Goal: Task Accomplishment & Management: Manage account settings

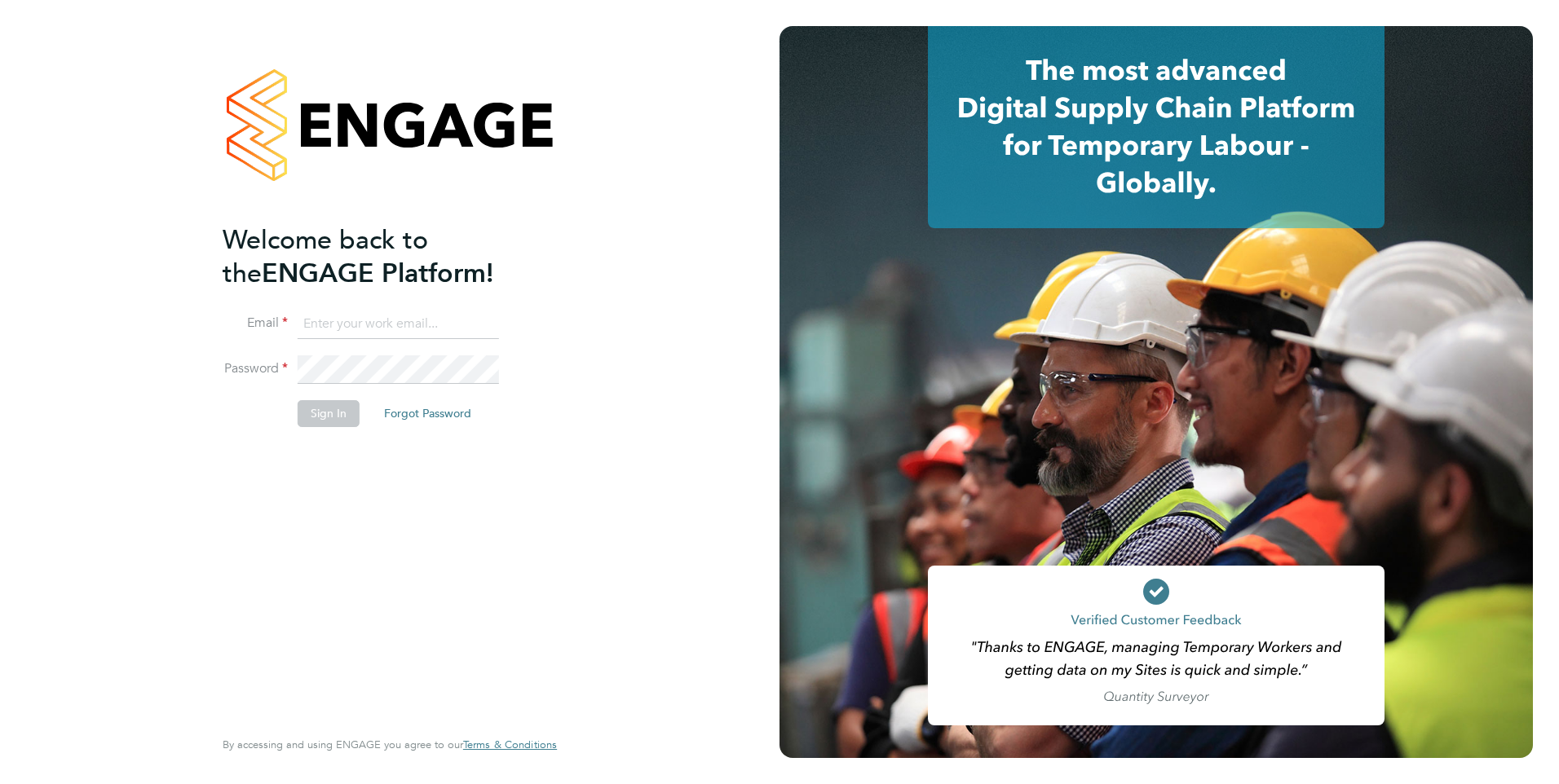
type input "[PERSON_NAME][EMAIL_ADDRESS][PERSON_NAME][DOMAIN_NAME]"
click at [318, 411] on button "Sign In" at bounding box center [329, 412] width 62 height 26
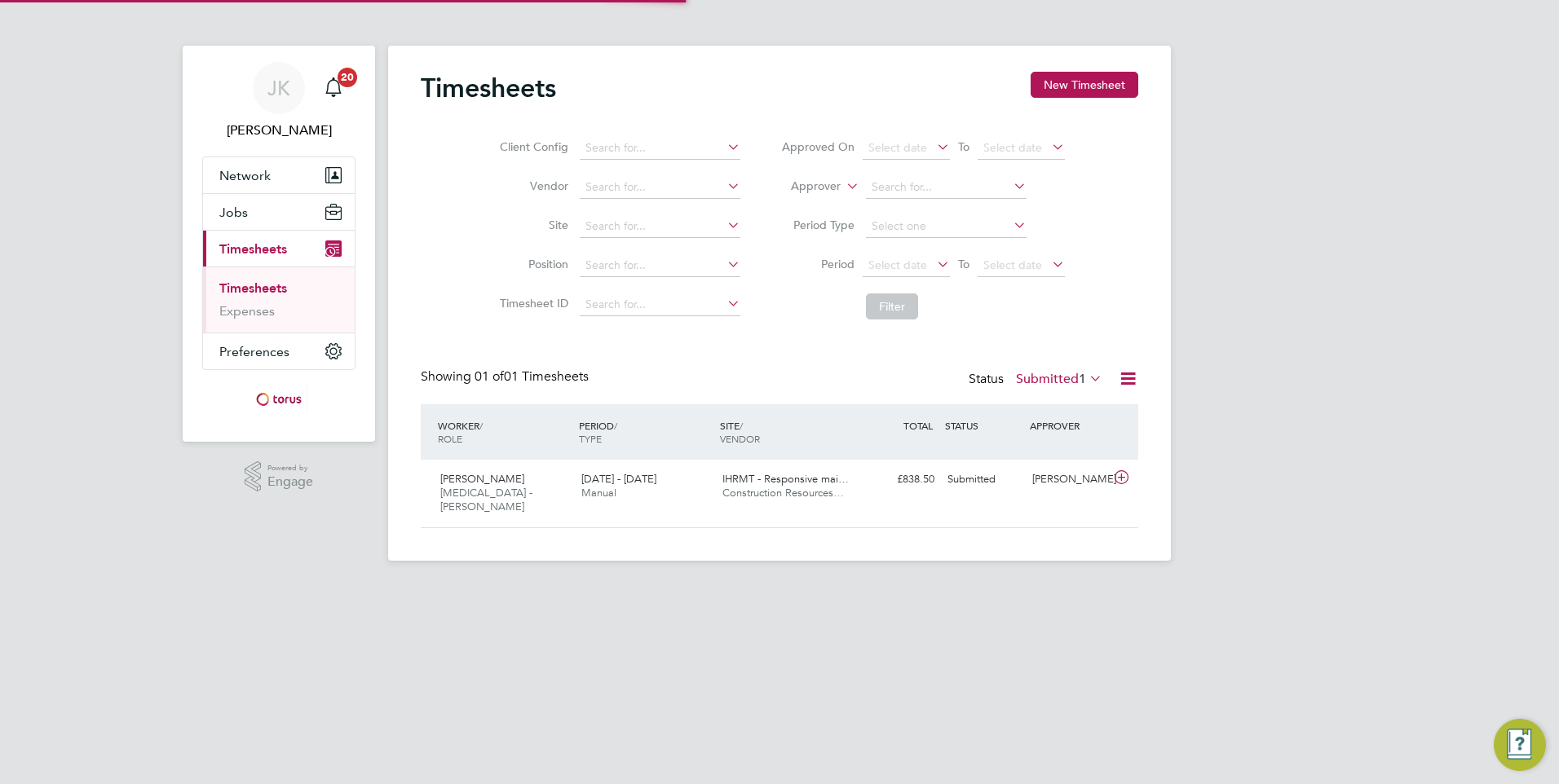
scroll to position [42, 142]
click at [1121, 481] on icon at bounding box center [1121, 478] width 21 height 13
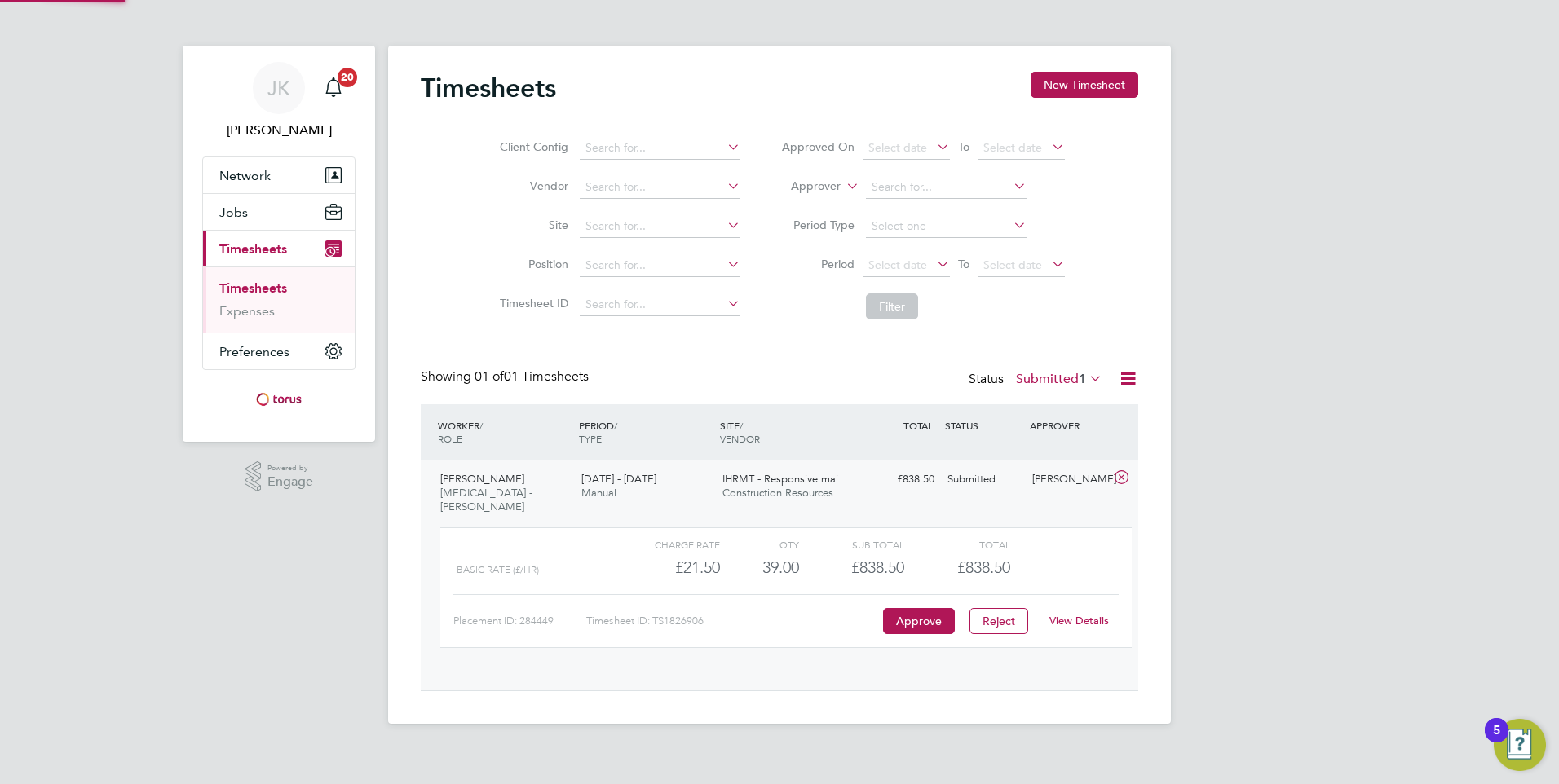
scroll to position [27, 159]
click at [908, 608] on button "Approve" at bounding box center [919, 620] width 72 height 26
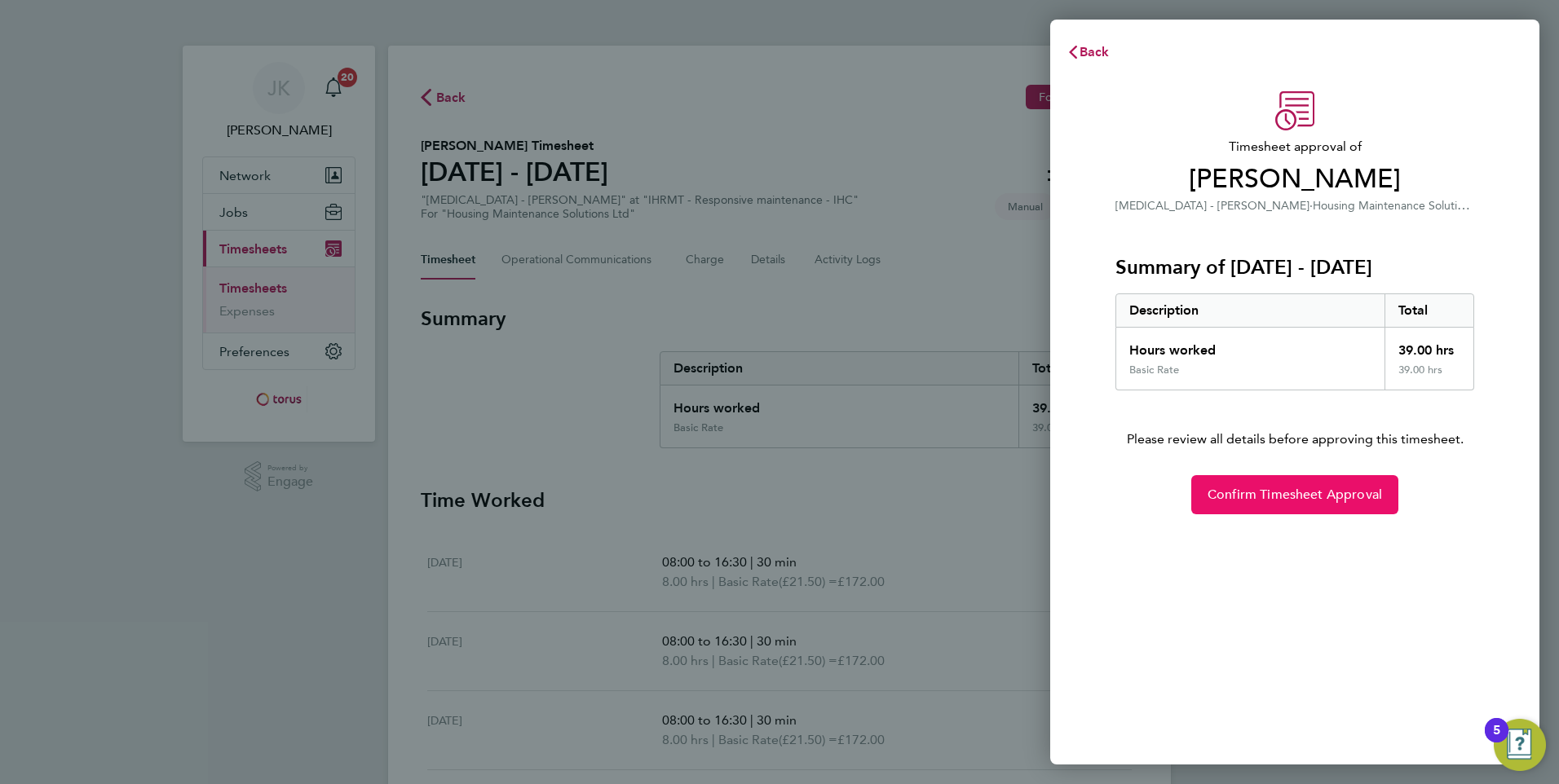
click at [1231, 496] on span "Confirm Timesheet Approval" at bounding box center [1295, 495] width 175 height 17
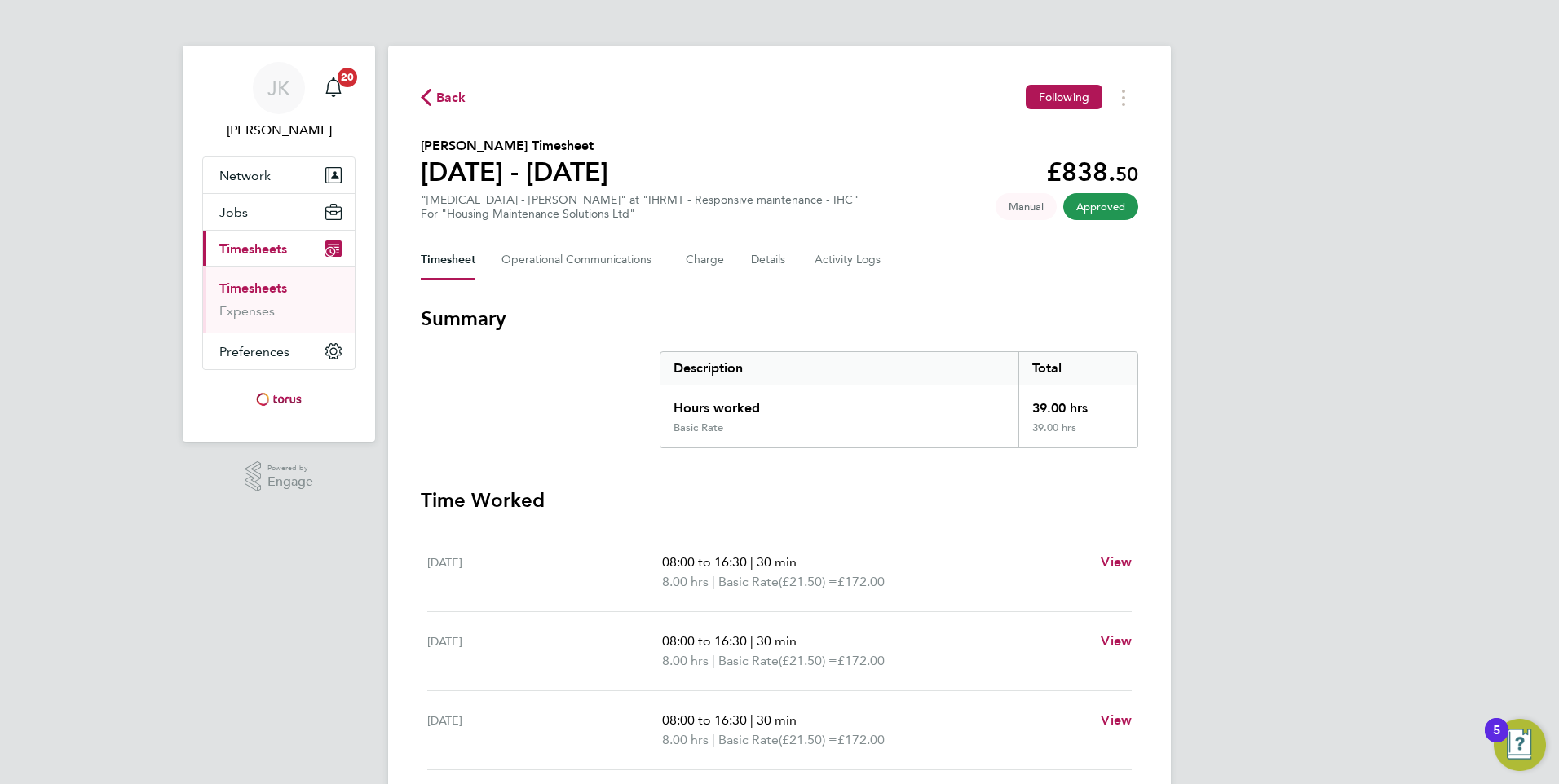
click at [260, 286] on link "Timesheets" at bounding box center [253, 288] width 67 height 16
